Goal: Information Seeking & Learning: Learn about a topic

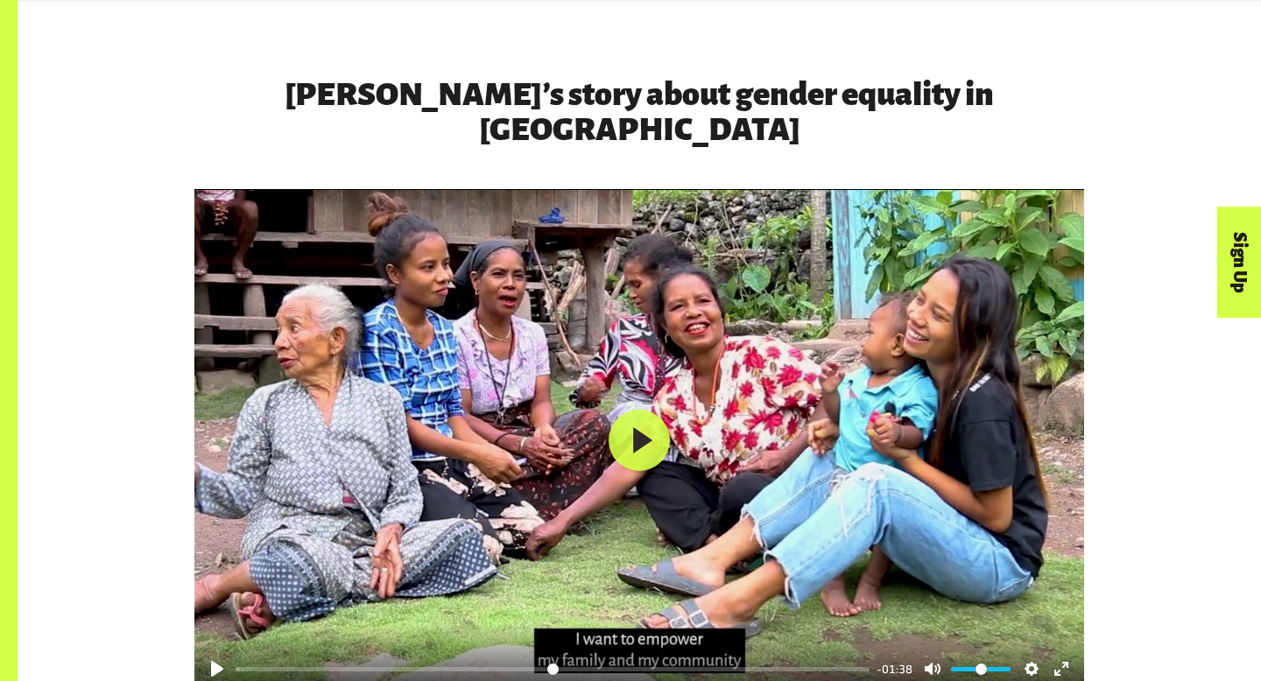
scroll to position [2693, 0]
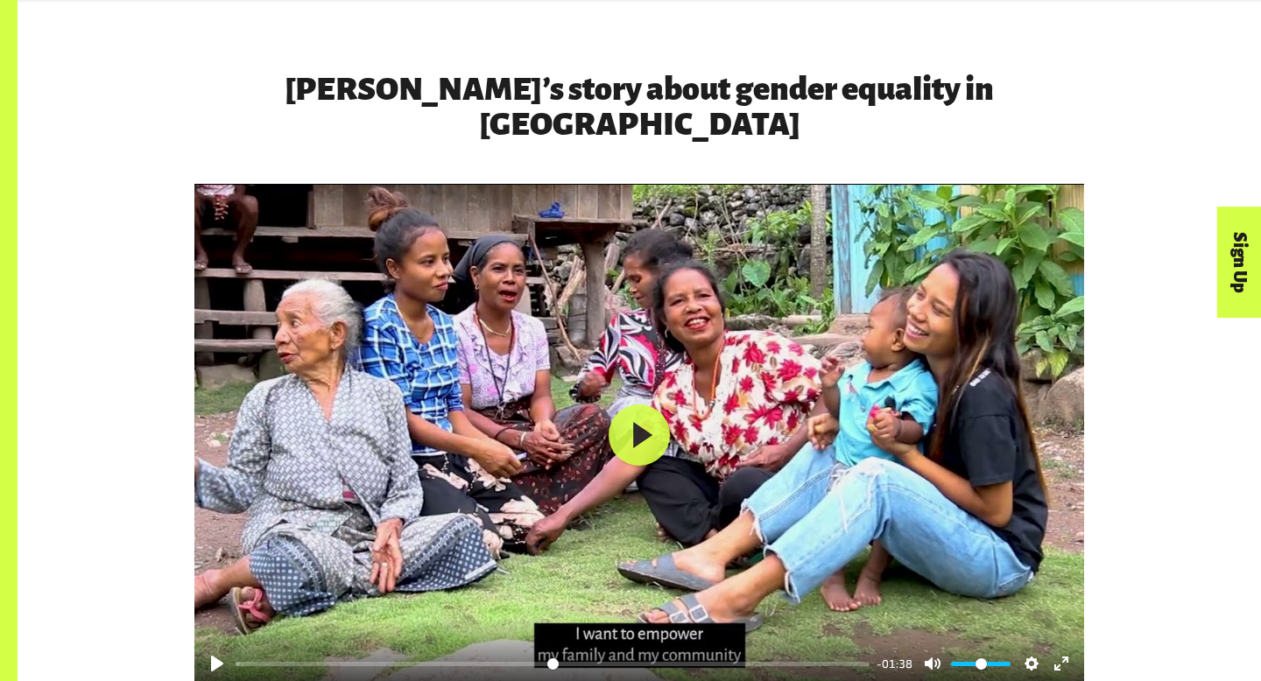
click at [489, 488] on div at bounding box center [638, 435] width 889 height 502
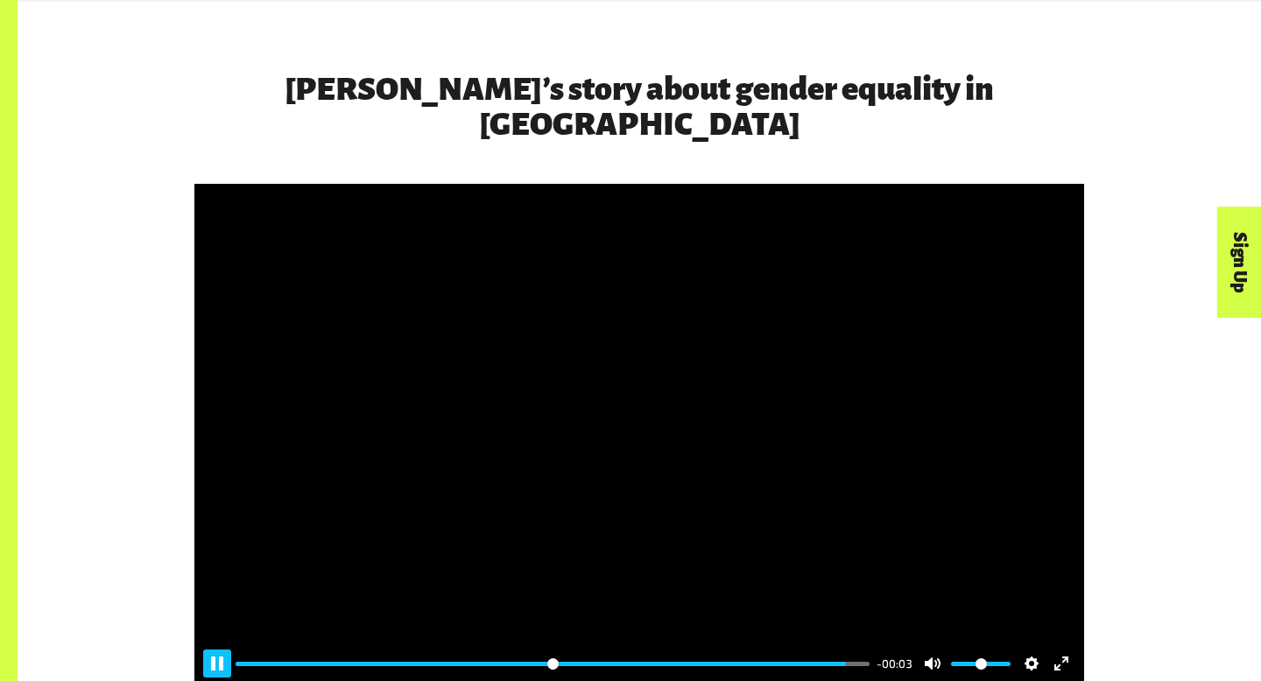
click at [211, 650] on button "Pause Play" at bounding box center [217, 664] width 28 height 28
click at [1036, 519] on div at bounding box center [638, 435] width 889 height 502
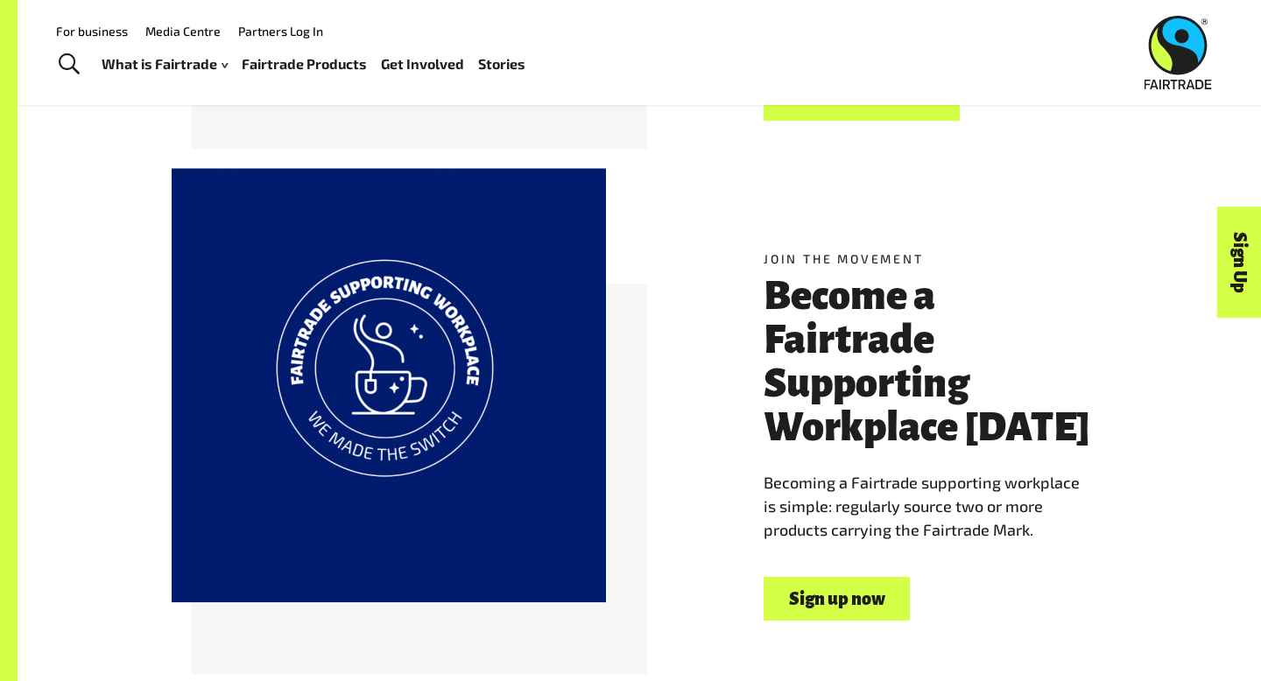
type input "*****"
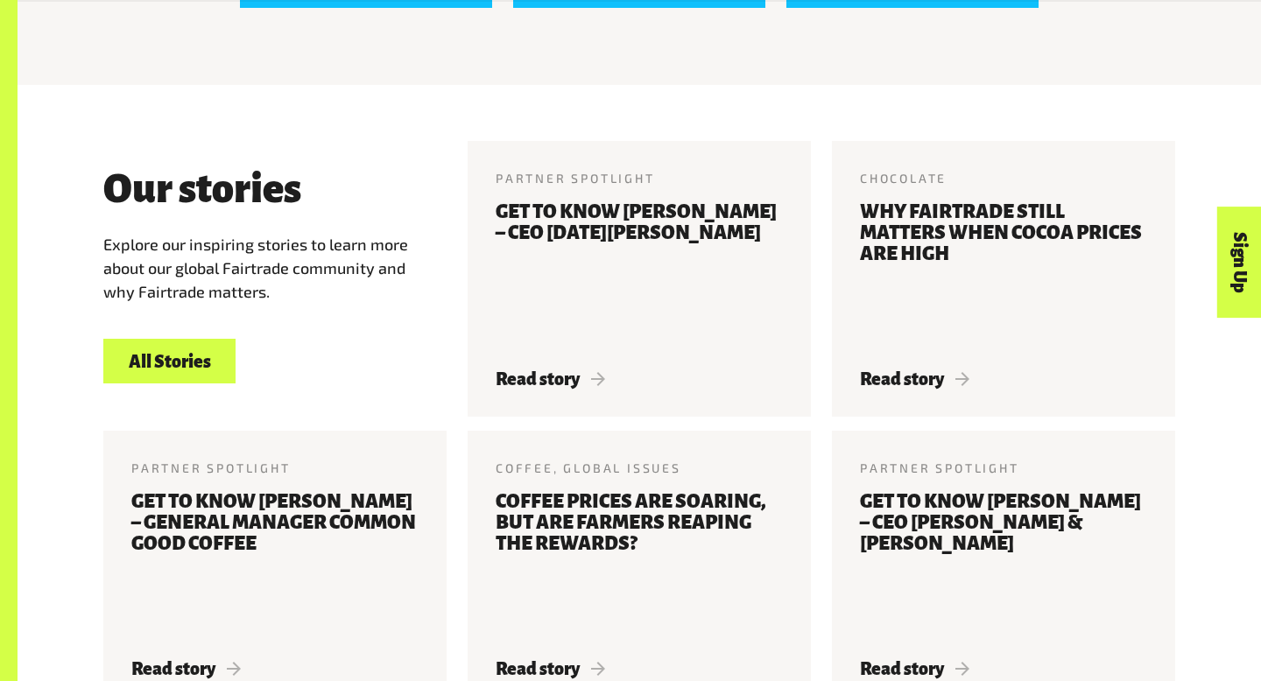
scroll to position [1956, 0]
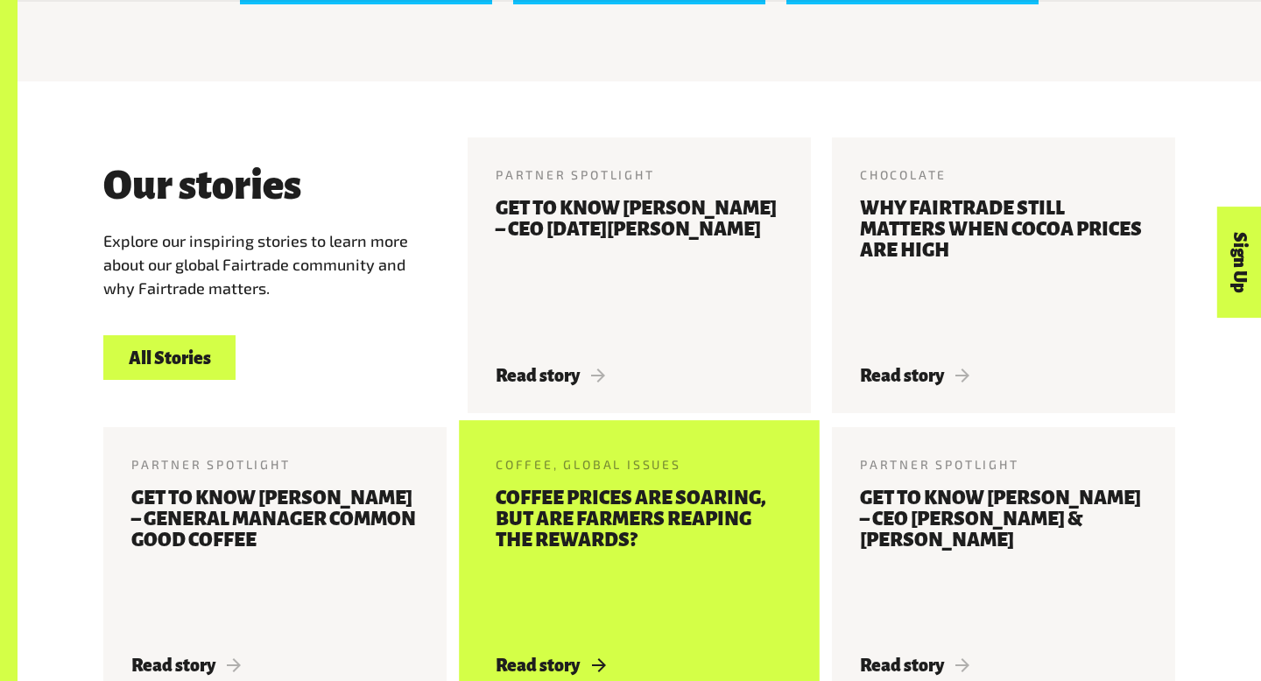
click at [664, 630] on h3 "Coffee prices are soaring, but are farmers reaping the rewards?" at bounding box center [638, 561] width 287 height 147
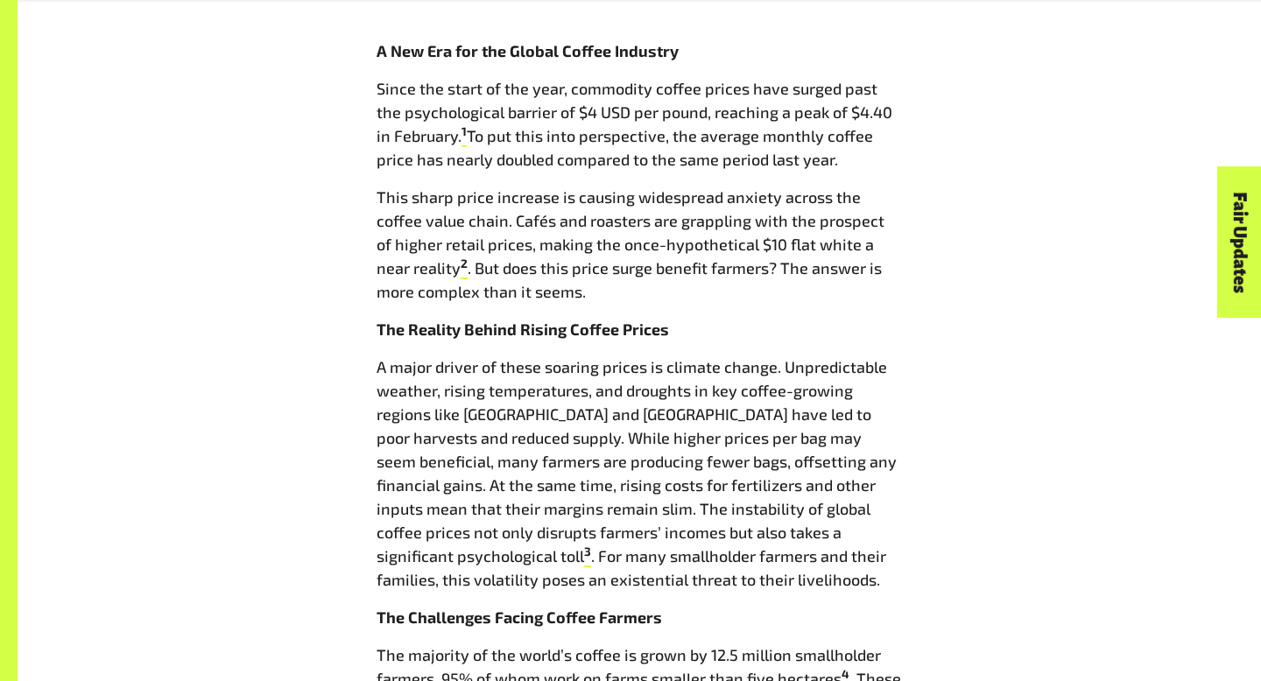
scroll to position [938, 0]
